Goal: Task Accomplishment & Management: Manage account settings

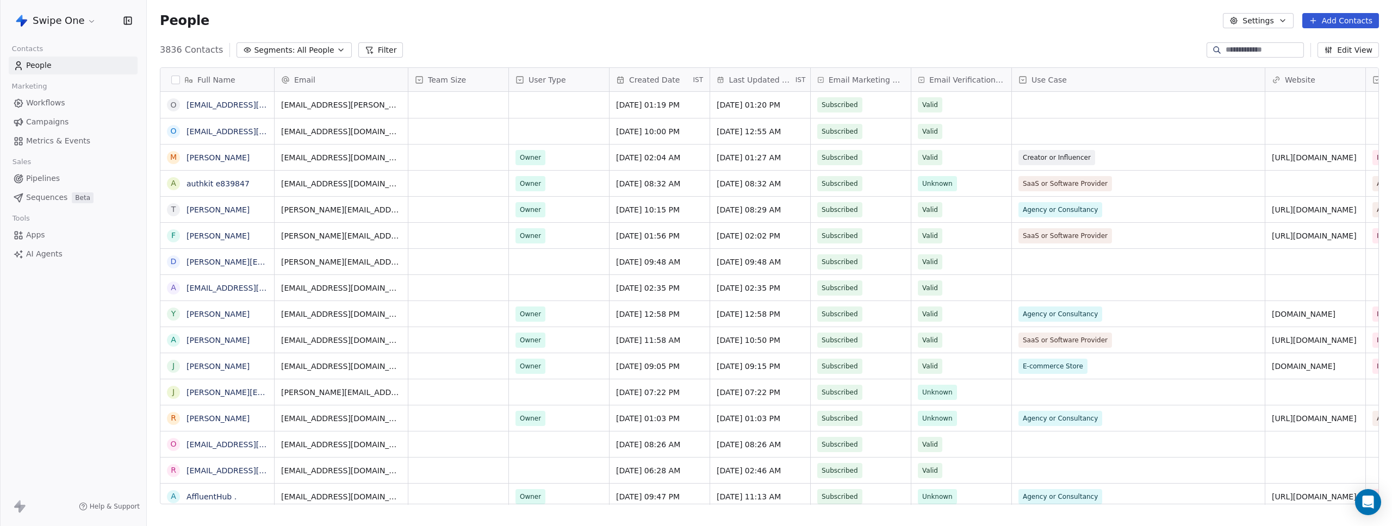
scroll to position [455, 1237]
click at [64, 7] on div "Swipe One" at bounding box center [73, 20] width 146 height 41
click at [61, 23] on html "Swipe One Contacts People Marketing Workflows Campaigns Metrics & Events Sales …" at bounding box center [696, 263] width 1392 height 526
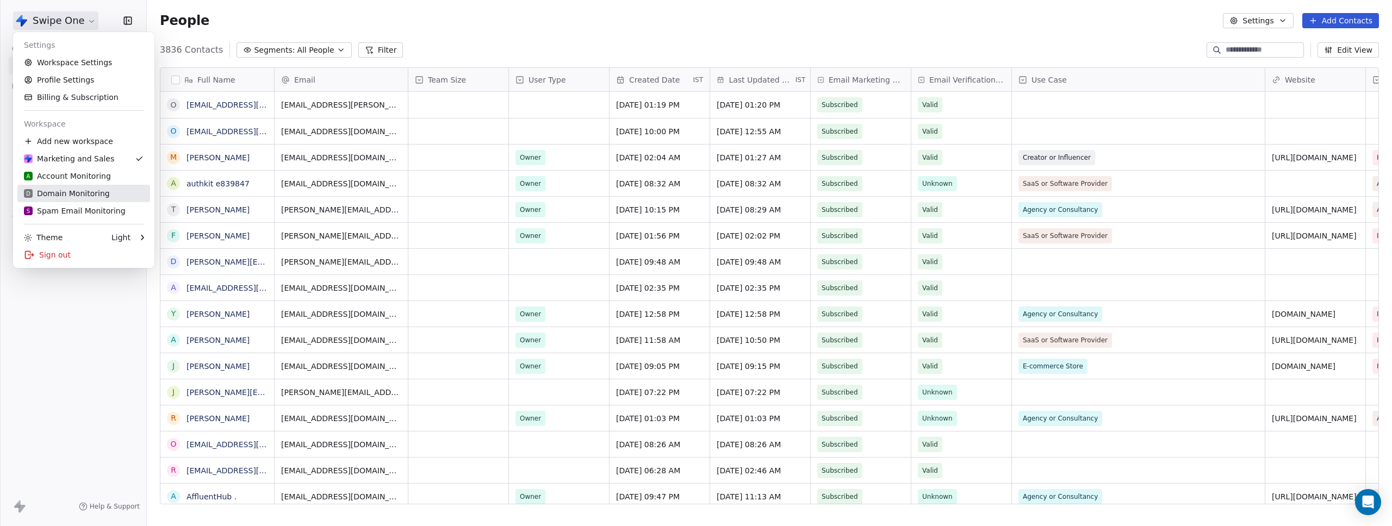
click at [59, 195] on div "D Domain Monitoring" at bounding box center [67, 193] width 86 height 11
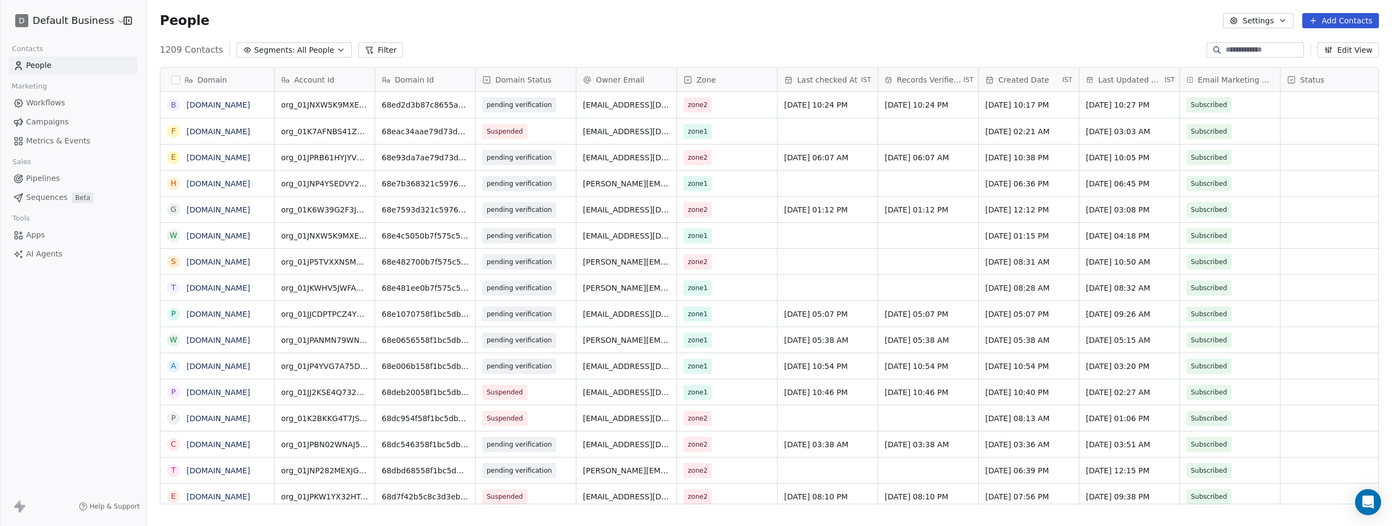
scroll to position [455, 1237]
click at [715, 43] on div "1209 Contacts Segments: All People Filter Edit View" at bounding box center [769, 49] width 1245 height 17
click at [638, 37] on div "People Settings Add Contacts" at bounding box center [769, 20] width 1245 height 41
click at [43, 21] on html "D Default Business Contacts People Marketing Workflows Campaigns Metrics & Even…" at bounding box center [696, 263] width 1392 height 526
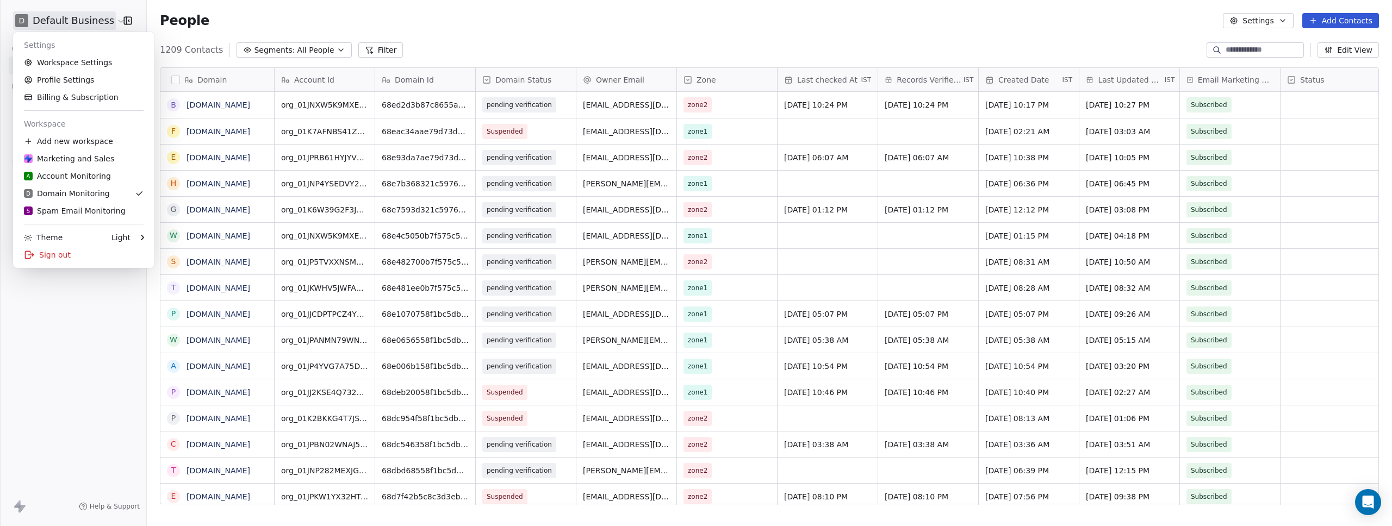
click at [568, 40] on html "D Default Business Contacts People Marketing Workflows Campaigns Metrics & Even…" at bounding box center [696, 263] width 1392 height 526
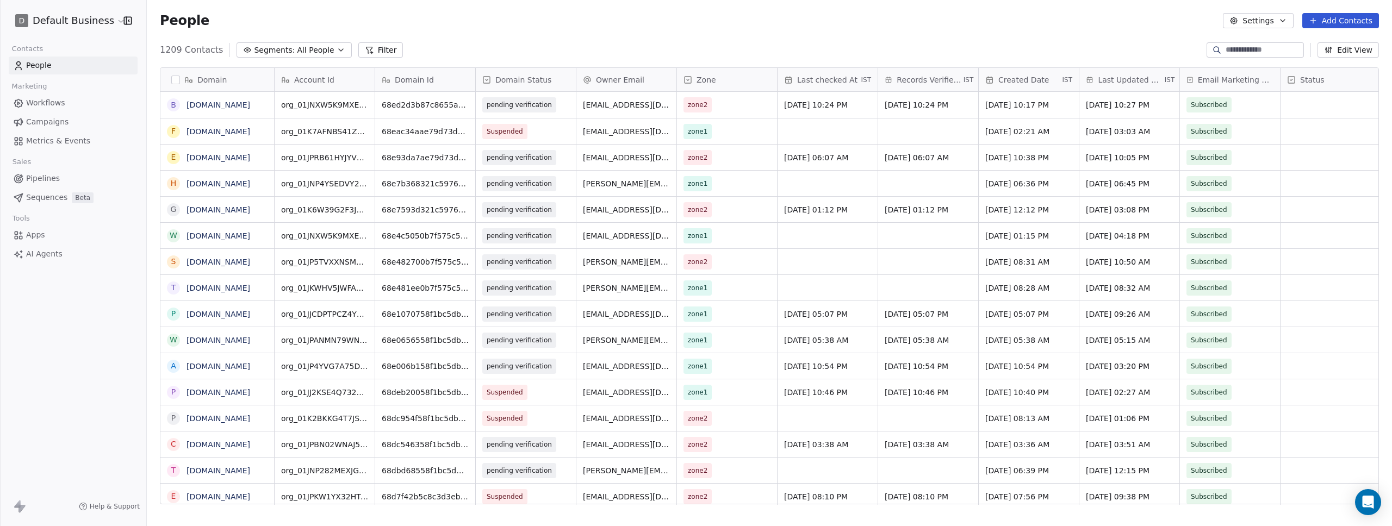
click at [568, 20] on div "People Settings Add Contacts" at bounding box center [769, 20] width 1219 height 15
click at [571, 20] on div "People Settings Add Contacts" at bounding box center [769, 20] width 1219 height 15
click at [515, 16] on div "People Settings Add Contacts" at bounding box center [769, 20] width 1219 height 15
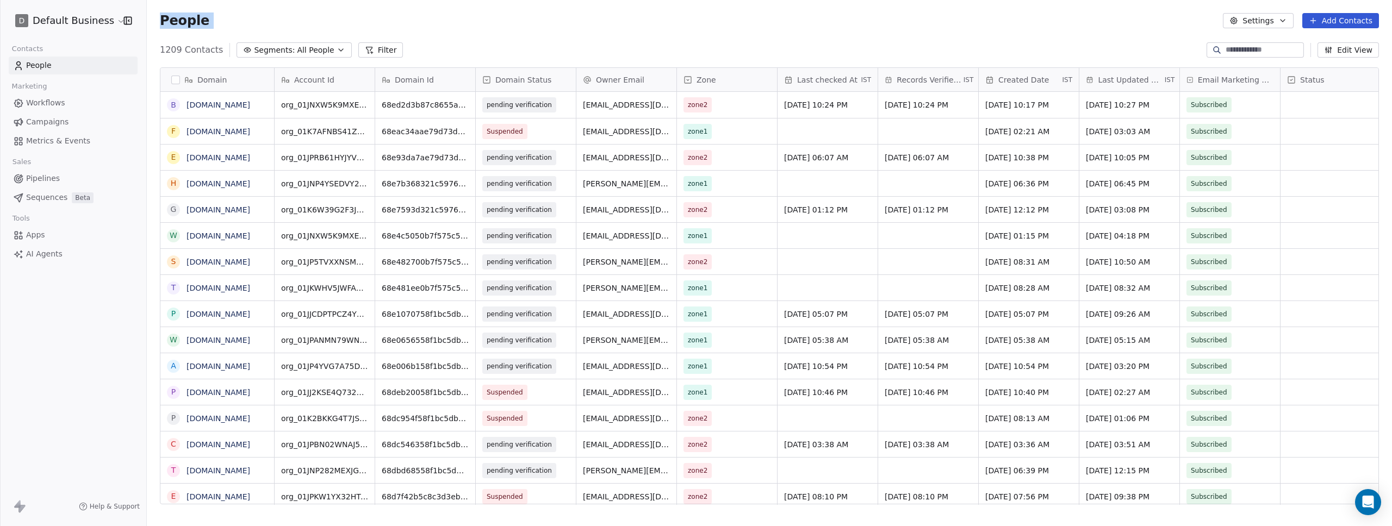
click at [515, 16] on div "People Settings Add Contacts" at bounding box center [769, 20] width 1219 height 15
click at [515, 26] on div "People Settings Add Contacts" at bounding box center [769, 20] width 1219 height 15
click at [1260, 57] on div at bounding box center [1254, 49] width 97 height 15
paste input "**********"
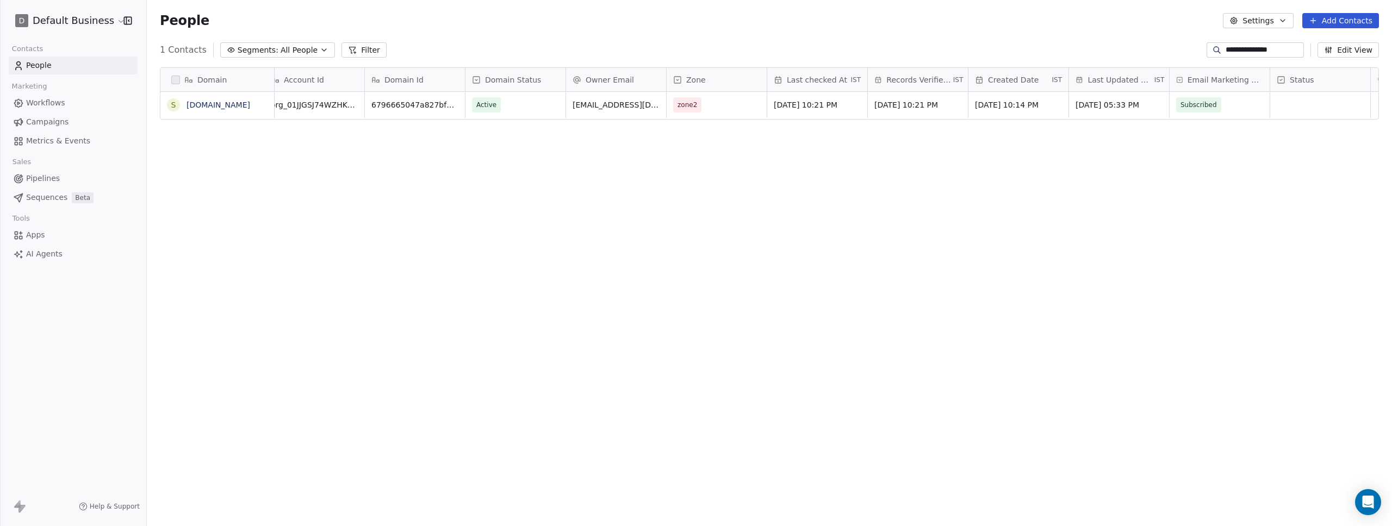
scroll to position [0, 0]
type input "**********"
click at [621, 204] on div "Domain s [DOMAIN_NAME] Account Id Domain Id Domain Status Owner Email Zone Last…" at bounding box center [769, 290] width 1245 height 463
click at [262, 102] on icon "grid" at bounding box center [264, 104] width 5 height 5
